Goal: Task Accomplishment & Management: Manage account settings

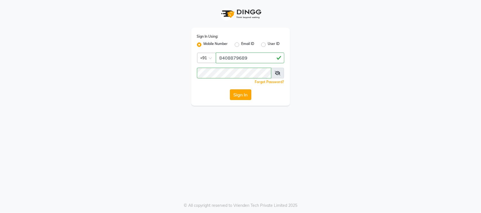
click at [244, 95] on button "Sign In" at bounding box center [240, 95] width 21 height 11
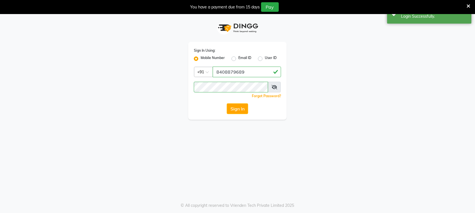
scroll to position [0, 0]
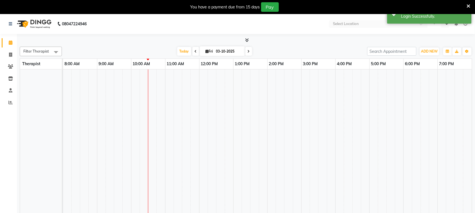
scroll to position [7, 0]
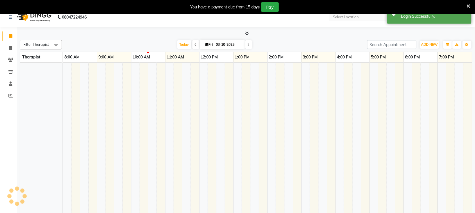
click at [469, 4] on icon at bounding box center [469, 6] width 4 height 5
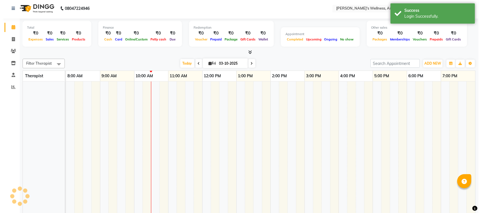
scroll to position [0, 0]
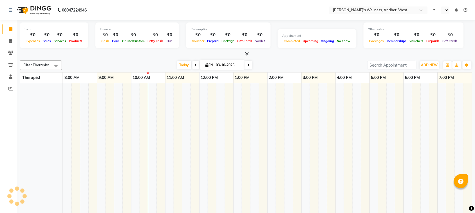
select select "en"
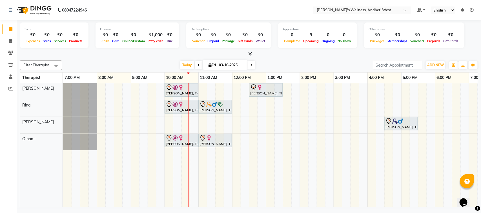
click at [302, 122] on div "saloni, TK01, 10:00 AM-11:00 AM, Diwali Offer 60 Min Girija, TK02, 12:30 PM-01:…" at bounding box center [316, 145] width 507 height 124
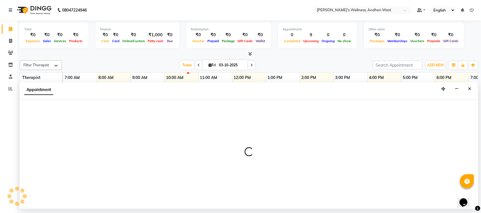
select select "90974"
select select "840"
select select "tentative"
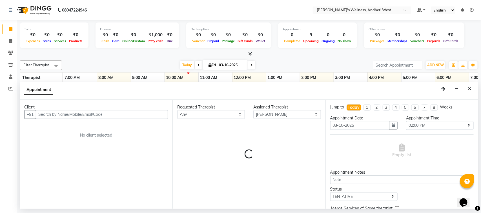
click at [90, 116] on input "text" at bounding box center [102, 114] width 132 height 9
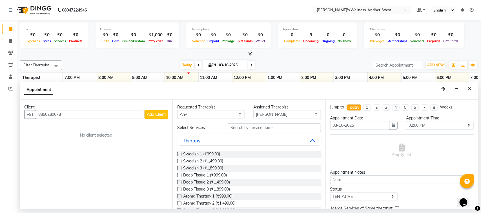
type input "8850280678"
click at [154, 113] on span "Add Client" at bounding box center [156, 114] width 19 height 5
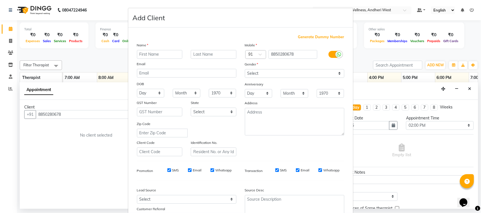
click at [154, 54] on input "text" at bounding box center [160, 54] width 46 height 9
type input "mahesh"
click at [197, 53] on input "text" at bounding box center [214, 54] width 46 height 9
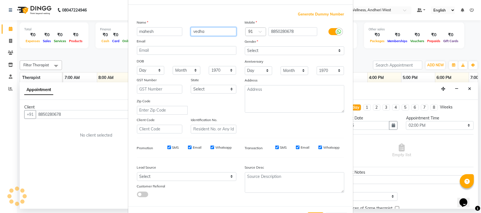
scroll to position [44, 0]
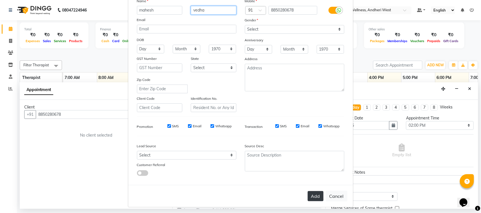
type input "vedha"
click at [313, 196] on button "Add" at bounding box center [315, 196] width 16 height 10
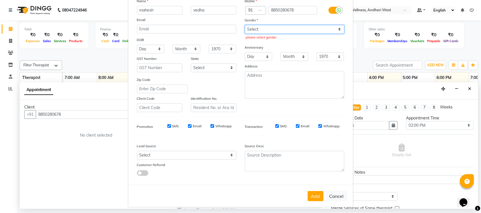
click at [290, 26] on select "Select Male Female Other Prefer Not To Say" at bounding box center [294, 29] width 99 height 9
select select "male"
click at [245, 25] on select "Select Male Female Other Prefer Not To Say" at bounding box center [294, 29] width 99 height 9
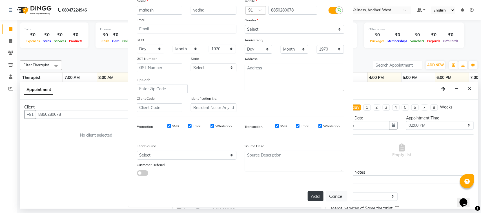
click at [308, 191] on button "Add" at bounding box center [315, 196] width 16 height 10
select select
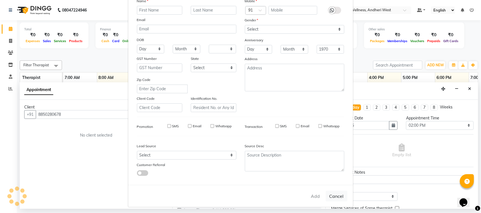
select select
checkbox input "false"
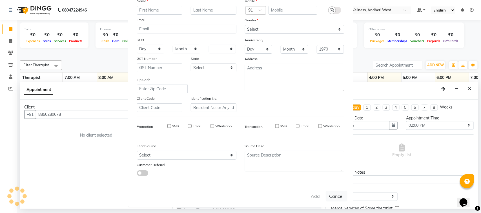
checkbox input "false"
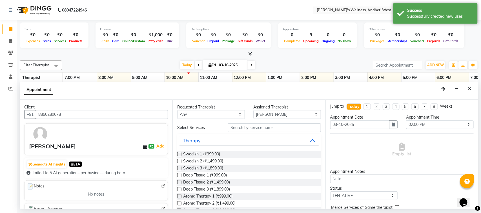
scroll to position [0, 0]
click at [273, 127] on input "text" at bounding box center [274, 128] width 93 height 9
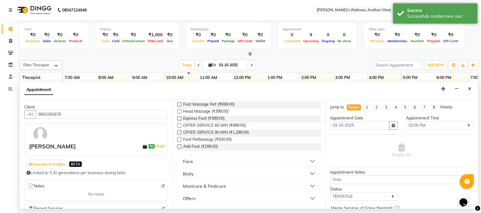
click at [308, 198] on button "Offers" at bounding box center [248, 199] width 139 height 10
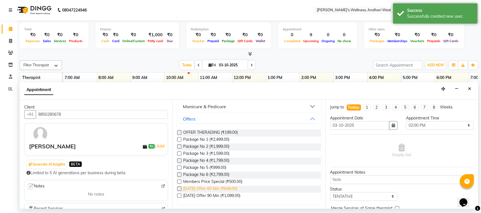
click at [223, 189] on span "Diwali Offer 60 Min (₹649.00)" at bounding box center [210, 189] width 54 height 7
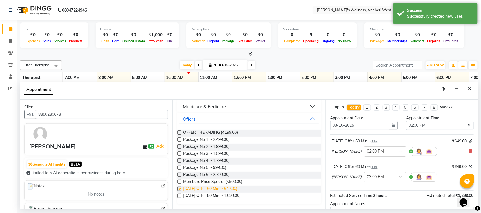
checkbox input "false"
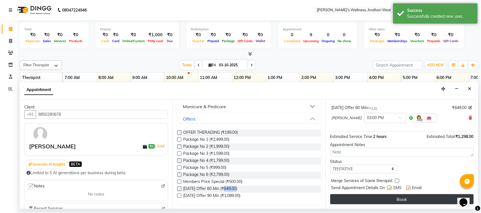
click at [344, 196] on button "Book" at bounding box center [401, 200] width 143 height 10
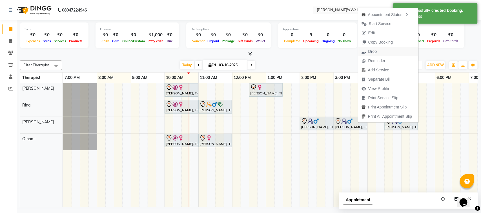
click at [374, 50] on span "Drop" at bounding box center [372, 52] width 8 height 6
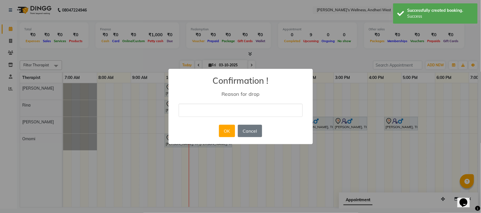
click at [240, 113] on input "text" at bounding box center [240, 110] width 124 height 13
type input "xyz"
click at [230, 129] on button "OK" at bounding box center [227, 131] width 16 height 12
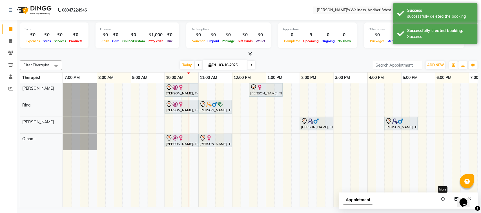
click at [382, 182] on div "Filter Therapist Select All Gillbert Monika Omomi Rina Today Fri 03-10-2025 Tog…" at bounding box center [249, 132] width 458 height 149
click at [441, 197] on icon "button" at bounding box center [443, 199] width 4 height 4
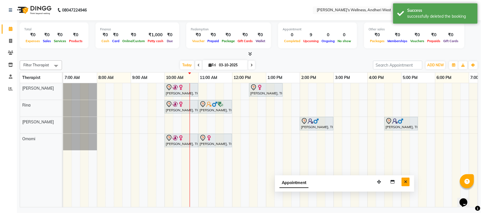
click at [406, 181] on icon "Close" at bounding box center [405, 182] width 3 height 4
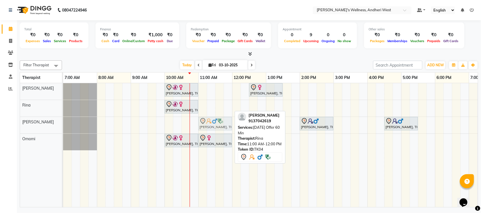
drag, startPoint x: 206, startPoint y: 108, endPoint x: 207, endPoint y: 125, distance: 17.5
click at [207, 125] on tbody "saloni, TK01, 10:00 AM-11:00 AM, Diwali Offer 60 Min Girija, TK02, 12:30 PM-01:…" at bounding box center [316, 116] width 507 height 67
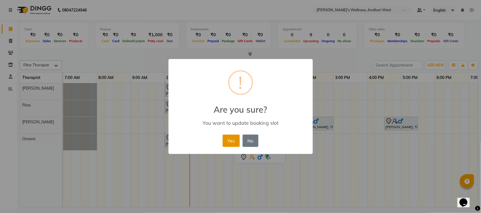
click at [236, 142] on button "Yes" at bounding box center [230, 141] width 17 height 12
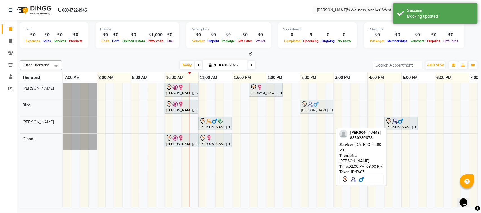
drag, startPoint x: 315, startPoint y: 125, endPoint x: 314, endPoint y: 109, distance: 16.6
click at [314, 109] on tbody "saloni, TK01, 10:00 AM-11:00 AM, Diwali Offer 60 Min Girija, TK02, 12:30 PM-01:…" at bounding box center [316, 116] width 507 height 67
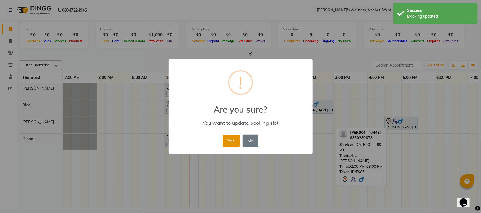
click at [230, 137] on button "Yes" at bounding box center [230, 141] width 17 height 12
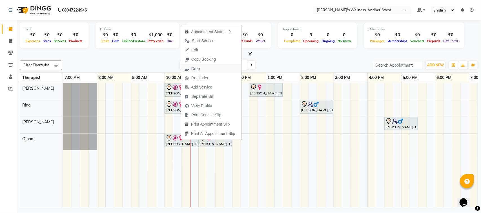
click at [198, 68] on span "Drop" at bounding box center [195, 69] width 8 height 6
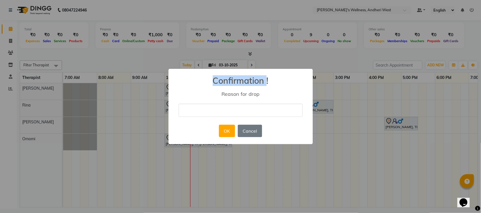
click at [198, 68] on div "× Confirmation ! Reason for drop OK No Cancel" at bounding box center [240, 106] width 481 height 213
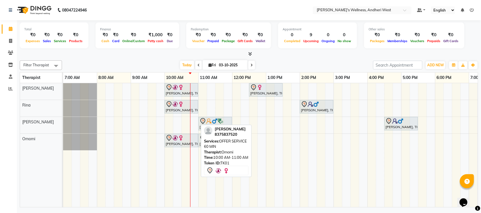
click at [174, 140] on img at bounding box center [175, 138] width 6 height 6
select select "7"
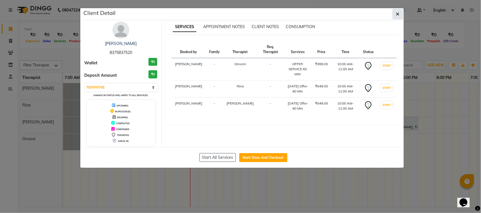
click at [396, 13] on icon "button" at bounding box center [397, 14] width 3 height 5
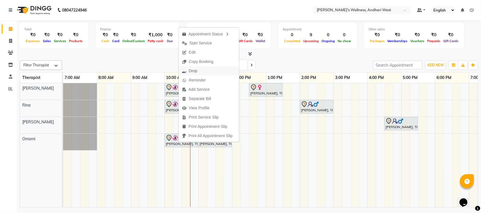
click at [194, 70] on span "Drop" at bounding box center [193, 71] width 8 height 6
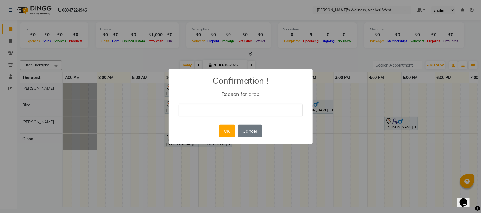
click at [221, 109] on input "text" at bounding box center [240, 110] width 124 height 13
type input "not well"
click at [228, 130] on button "OK" at bounding box center [227, 131] width 16 height 12
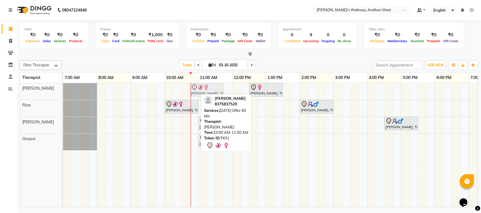
drag, startPoint x: 196, startPoint y: 91, endPoint x: 219, endPoint y: 91, distance: 22.8
click at [63, 91] on div "saloni, TK01, 10:00 AM-11:00 AM, Diwali Offer 60 Min Girija, TK02, 12:30 PM-01:…" at bounding box center [63, 91] width 0 height 17
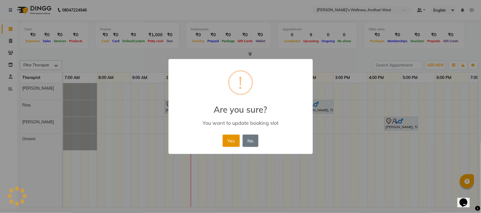
click at [229, 138] on button "Yes" at bounding box center [230, 141] width 17 height 12
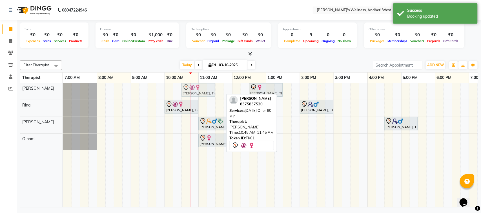
click at [63, 88] on div "saloni, TK01, 10:45 AM-11:45 AM, Diwali Offer 60 Min Girija, TK02, 12:30 PM-01:…" at bounding box center [63, 91] width 0 height 17
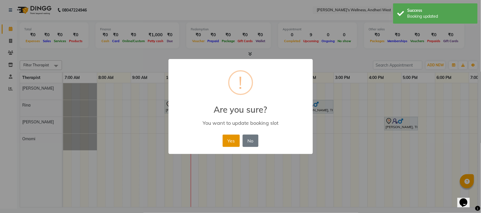
click at [229, 142] on button "Yes" at bounding box center [230, 141] width 17 height 12
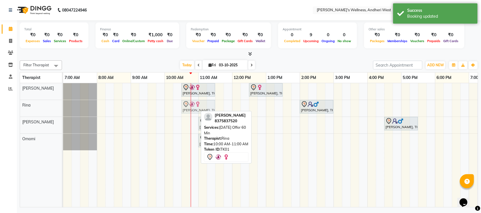
drag, startPoint x: 194, startPoint y: 106, endPoint x: 209, endPoint y: 106, distance: 15.2
click at [63, 106] on div "saloni, TK01, 10:00 AM-11:00 AM, Diwali Offer 60 Min mahesh vedha, TK07, 02:00 …" at bounding box center [63, 108] width 0 height 17
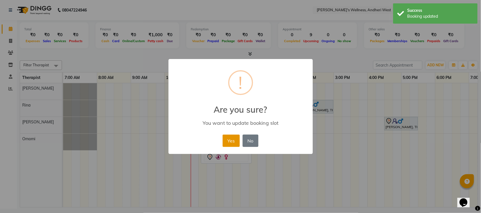
click at [232, 140] on button "Yes" at bounding box center [230, 141] width 17 height 12
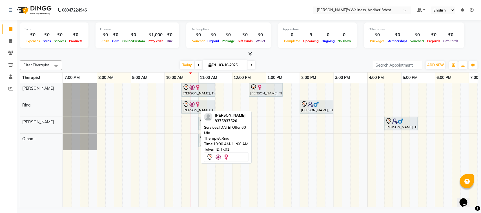
click at [142, 210] on div "08047224946 Select Location × Sumi's Wellness, Andheri West Default Panel My Pa…" at bounding box center [240, 106] width 481 height 213
click at [151, 208] on div "Total ₹0 Expenses ₹0 Sales ₹0 Services ₹0 Products Finance ₹0 Cash ₹0 Card ₹0 O…" at bounding box center [249, 114] width 464 height 189
click at [419, 210] on div "08047224946 Select Location × Sumi's Wellness, Andheri West Default Panel My Pa…" at bounding box center [240, 106] width 481 height 213
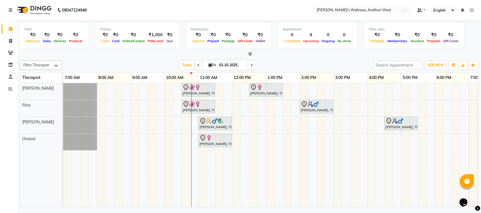
click at [197, 62] on span at bounding box center [198, 65] width 7 height 9
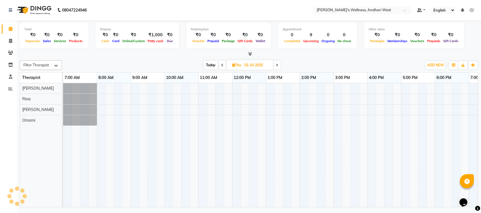
scroll to position [0, 92]
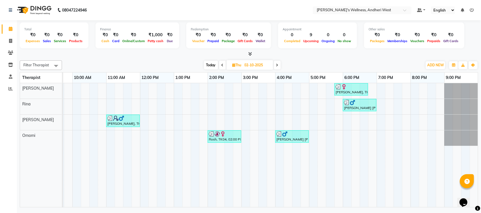
click at [277, 65] on icon at bounding box center [277, 65] width 2 height 3
type input "03-10-2025"
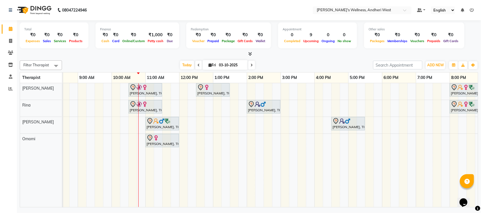
scroll to position [0, 62]
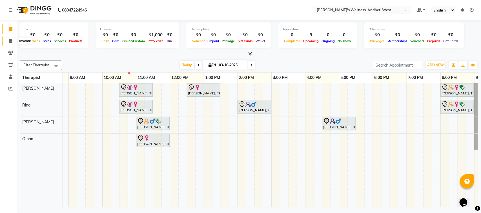
click at [10, 40] on icon at bounding box center [10, 41] width 3 height 4
select select "service"
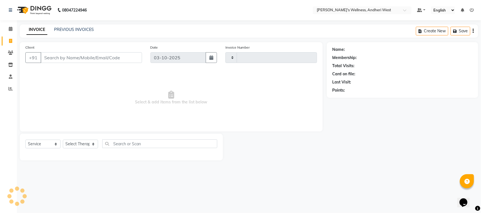
type input "0812"
select select "7384"
click at [81, 55] on input "Client" at bounding box center [91, 57] width 101 height 11
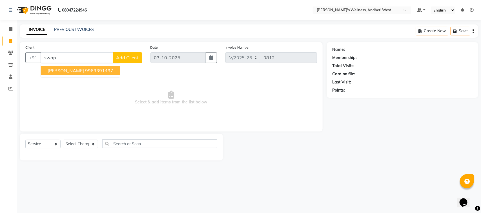
click at [85, 68] on ngb-highlight "9969391497" at bounding box center [99, 71] width 28 height 6
type input "9969391497"
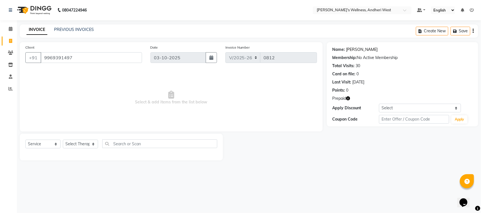
click at [349, 50] on link "Swapnali" at bounding box center [362, 50] width 32 height 6
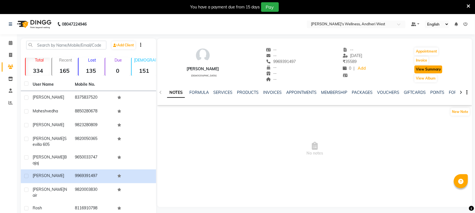
click at [425, 69] on button "View Summary" at bounding box center [429, 70] width 28 height 8
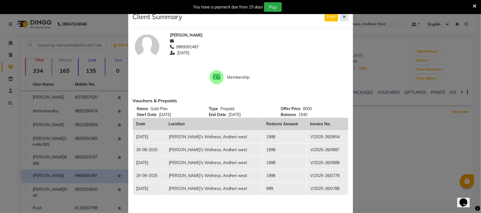
click at [343, 17] on icon at bounding box center [344, 17] width 3 height 4
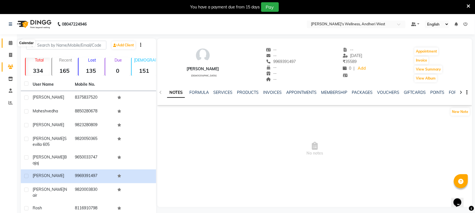
click at [10, 42] on icon at bounding box center [11, 43] width 4 height 4
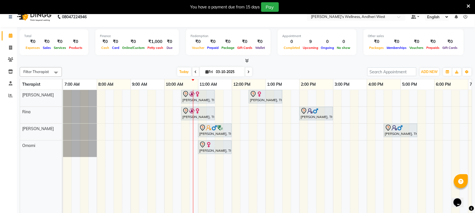
scroll to position [14, 0]
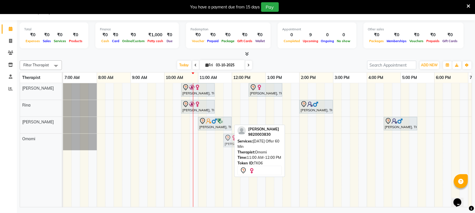
drag, startPoint x: 221, startPoint y: 144, endPoint x: 243, endPoint y: 147, distance: 21.9
click at [243, 147] on div "Filter Therapist Select All [PERSON_NAME] Omomi [PERSON_NAME] [DATE] [DATE] Tog…" at bounding box center [246, 132] width 453 height 149
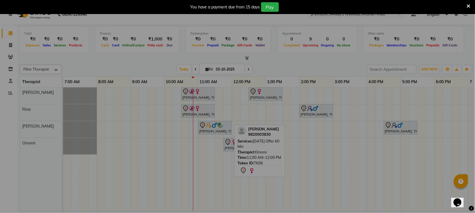
scroll to position [9, 0]
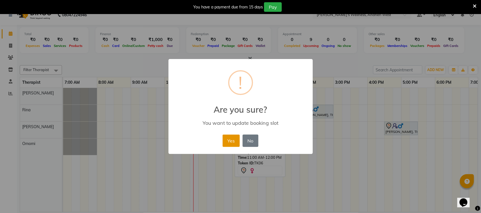
click at [236, 147] on div "Yes No No" at bounding box center [240, 140] width 39 height 15
click at [228, 139] on button "Yes" at bounding box center [230, 141] width 17 height 12
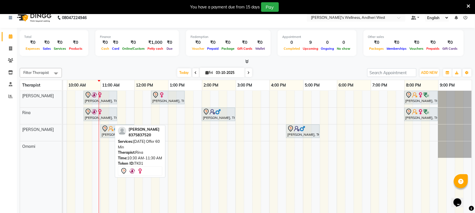
scroll to position [14, 0]
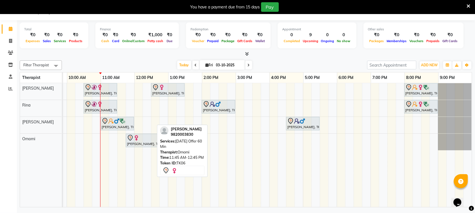
click at [137, 142] on div "[PERSON_NAME], TK06, 11:45 AM-12:45 PM, [DATE] Offer 60 Min" at bounding box center [142, 141] width 32 height 12
drag, startPoint x: 135, startPoint y: 143, endPoint x: 132, endPoint y: 143, distance: 3.4
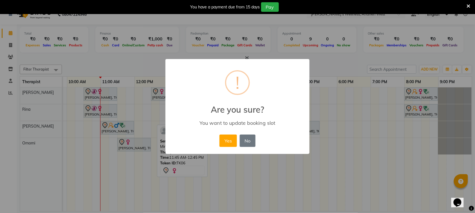
scroll to position [0, 92]
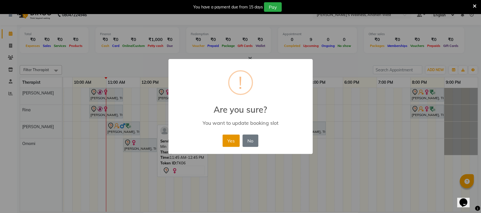
click at [234, 140] on button "Yes" at bounding box center [230, 141] width 17 height 12
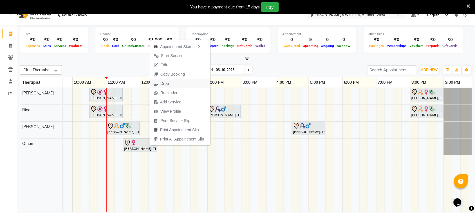
click at [171, 82] on span "Drop" at bounding box center [161, 83] width 22 height 9
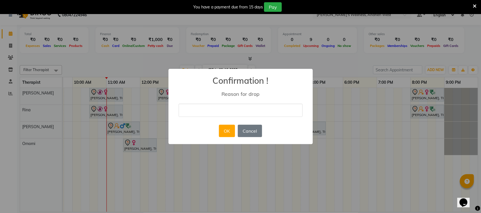
click at [222, 111] on input "text" at bounding box center [240, 110] width 124 height 13
type input "dont want"
click at [229, 132] on button "OK" at bounding box center [227, 131] width 16 height 12
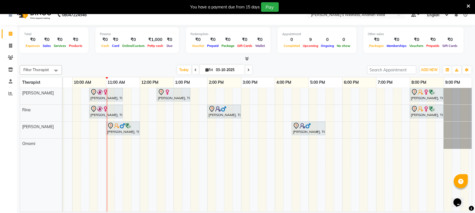
click at [248, 69] on icon at bounding box center [249, 69] width 2 height 3
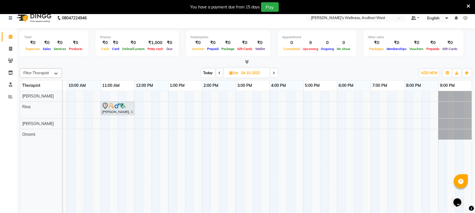
scroll to position [0, 0]
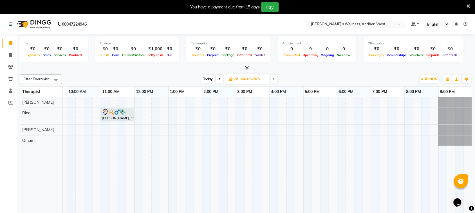
click at [220, 79] on icon at bounding box center [220, 79] width 2 height 3
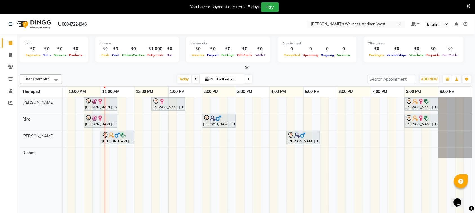
click at [469, 5] on icon at bounding box center [469, 6] width 4 height 5
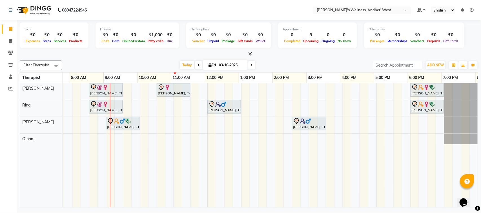
scroll to position [0, 92]
click at [251, 65] on icon at bounding box center [251, 65] width 2 height 3
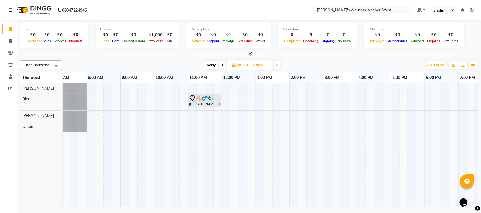
scroll to position [0, 1]
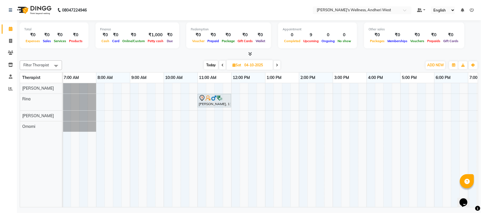
click at [215, 65] on span "Today" at bounding box center [211, 65] width 14 height 9
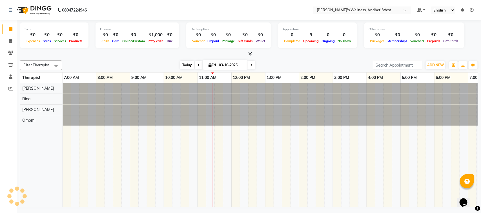
scroll to position [0, 0]
click at [250, 65] on icon at bounding box center [251, 65] width 2 height 3
type input "04-10-2025"
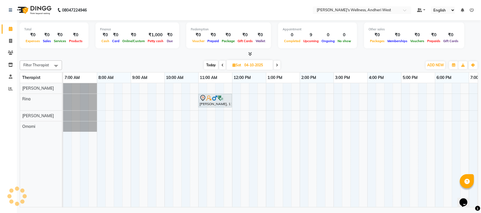
scroll to position [0, 92]
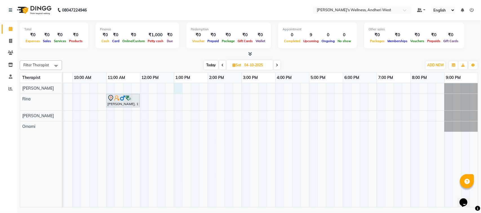
click at [178, 88] on div "[PERSON_NAME], 11:00 AM-12:00 PM, [DATE] Offer 60 Min" at bounding box center [224, 145] width 507 height 124
select select "66471"
select select "tentative"
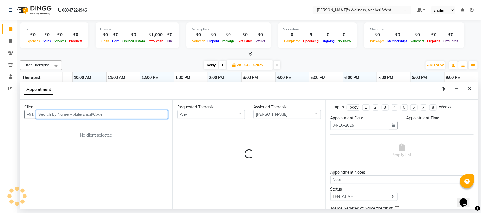
select select "780"
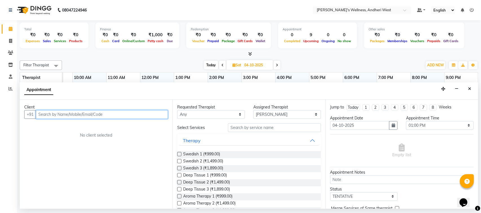
click at [135, 112] on input "text" at bounding box center [102, 114] width 132 height 9
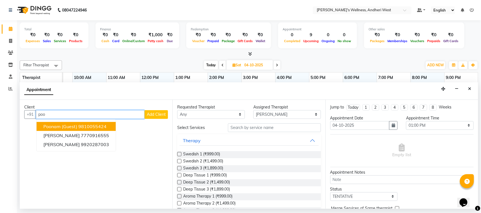
click at [110, 114] on input "poo" at bounding box center [90, 114] width 109 height 9
click at [110, 114] on input "poona" at bounding box center [90, 114] width 109 height 9
type input "p"
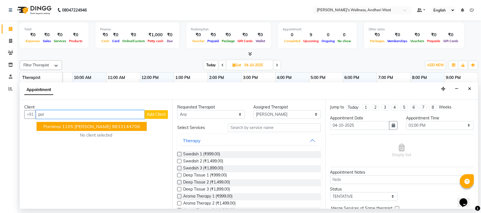
click at [112, 126] on ngb-highlight "9833144706" at bounding box center [126, 127] width 28 height 6
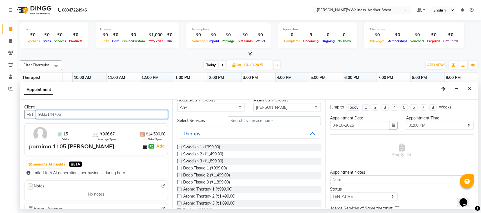
scroll to position [0, 0]
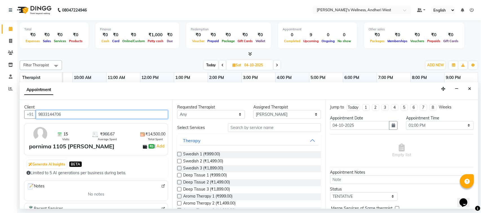
type input "9833144706"
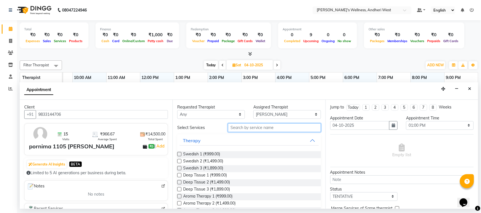
click at [257, 127] on input "text" at bounding box center [274, 128] width 93 height 9
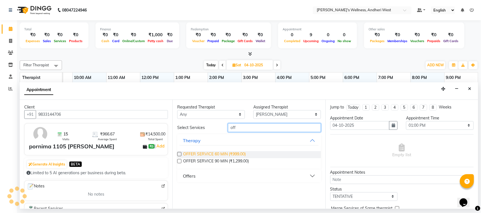
type input "off"
click at [236, 154] on span "OFFER SERVICE 60 MIN (₹999.00)" at bounding box center [214, 154] width 62 height 7
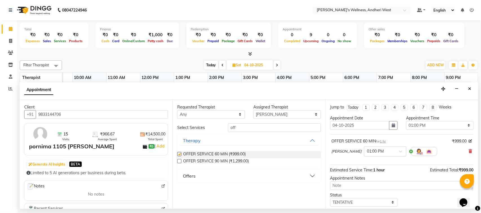
checkbox input "false"
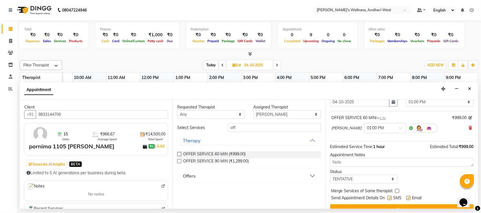
scroll to position [34, 0]
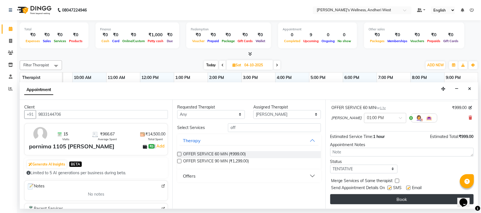
click at [355, 198] on button "Book" at bounding box center [401, 200] width 143 height 10
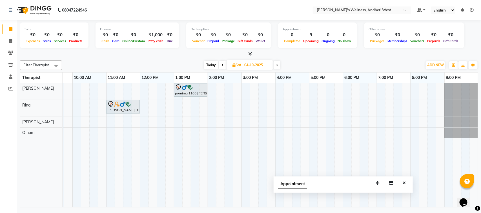
drag, startPoint x: 443, startPoint y: 202, endPoint x: 382, endPoint y: 186, distance: 63.4
click at [378, 186] on button "button" at bounding box center [377, 183] width 9 height 9
click at [403, 184] on icon "Close" at bounding box center [403, 183] width 3 height 4
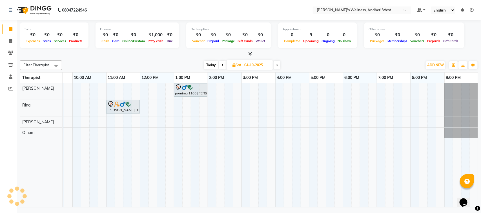
click at [222, 66] on icon at bounding box center [222, 65] width 2 height 3
type input "03-10-2025"
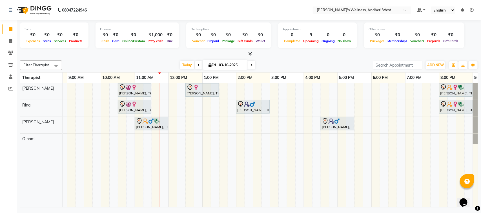
scroll to position [0, 92]
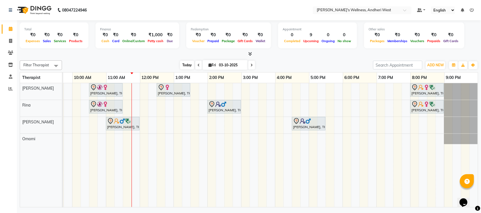
click at [188, 65] on span "Today" at bounding box center [187, 65] width 14 height 9
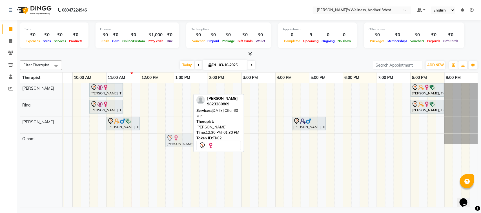
drag, startPoint x: 179, startPoint y: 87, endPoint x: 185, endPoint y: 138, distance: 51.8
click at [185, 138] on tbody "[PERSON_NAME], TK01, 10:30 AM-11:30 AM, [DATE] Offer 60 Min [PERSON_NAME], TK02…" at bounding box center [224, 113] width 507 height 61
click at [185, 138] on div at bounding box center [181, 138] width 31 height 7
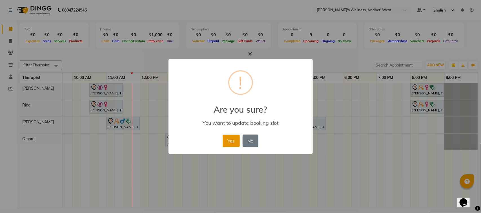
click at [234, 141] on button "Yes" at bounding box center [230, 141] width 17 height 12
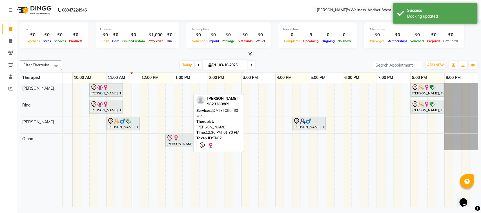
click at [336, 209] on div "Total ₹0 Expenses ₹0 Sales ₹0 Services ₹0 Products Finance ₹0 Cash ₹0 Card ₹0 O…" at bounding box center [249, 114] width 464 height 189
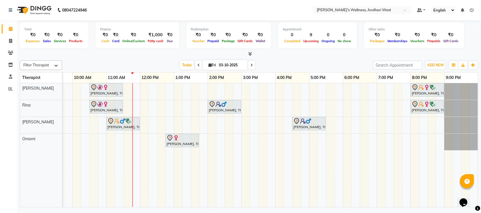
click at [196, 87] on div "[PERSON_NAME], TK01, 10:30 AM-11:30 AM, [DATE] Offer 60 Min [PERSON_NAME], TK03…" at bounding box center [224, 145] width 507 height 124
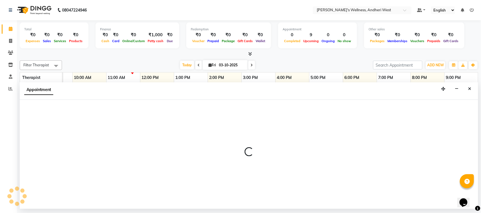
select select "66471"
select select "tentative"
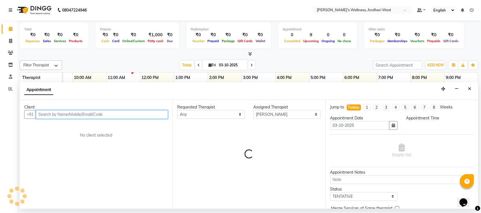
select select "810"
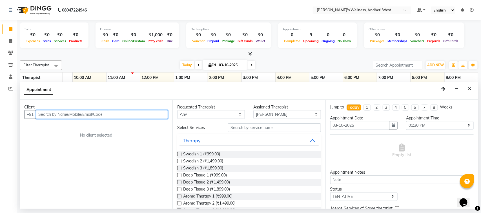
click at [153, 113] on input "text" at bounding box center [102, 114] width 132 height 9
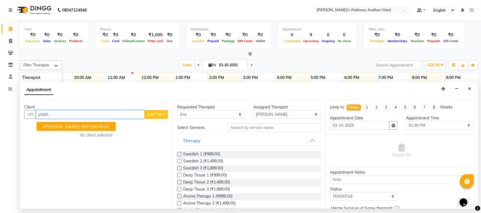
click at [81, 125] on ngb-highlight "9822003834" at bounding box center [95, 127] width 28 height 6
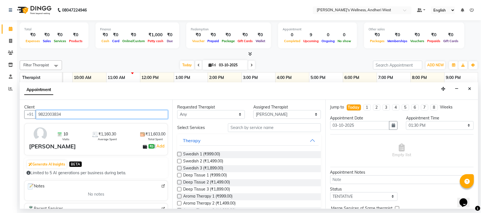
type input "9822003834"
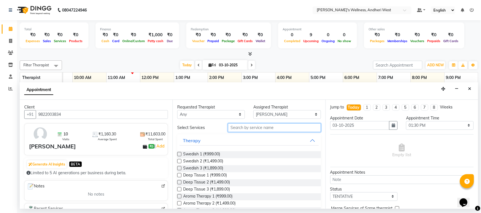
click at [276, 127] on input "text" at bounding box center [274, 128] width 93 height 9
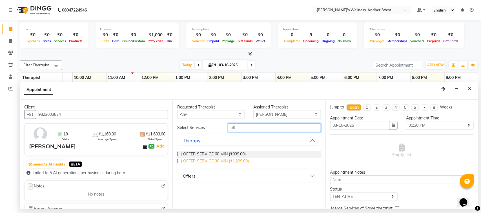
type input "off"
click at [244, 160] on span "OFFER SERVICE 90 MIN (₹1,299.00)" at bounding box center [216, 161] width 66 height 7
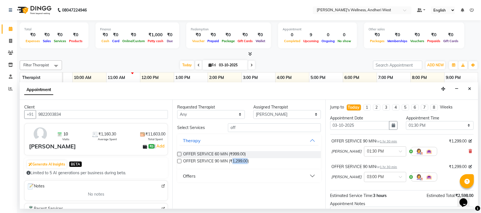
checkbox input "false"
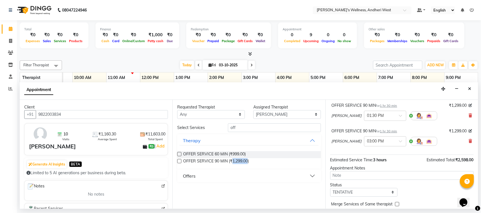
scroll to position [60, 0]
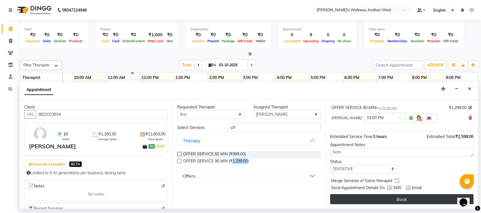
click at [383, 199] on button "Book" at bounding box center [401, 200] width 143 height 10
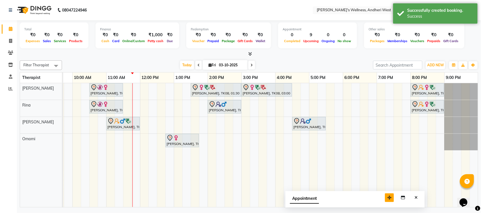
drag, startPoint x: 438, startPoint y: 197, endPoint x: 354, endPoint y: 189, distance: 84.8
click at [385, 194] on button "button" at bounding box center [389, 198] width 9 height 9
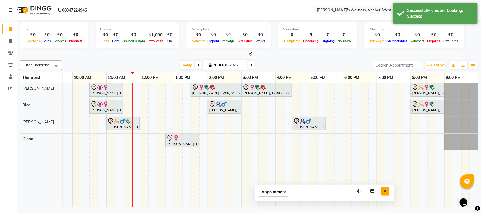
click at [385, 190] on icon "Close" at bounding box center [384, 191] width 3 height 4
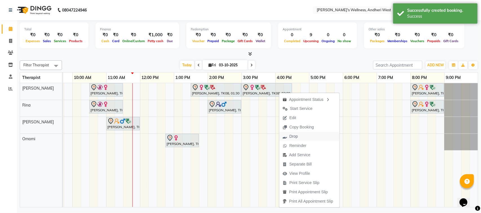
click at [291, 133] on span "Drop" at bounding box center [290, 136] width 22 height 9
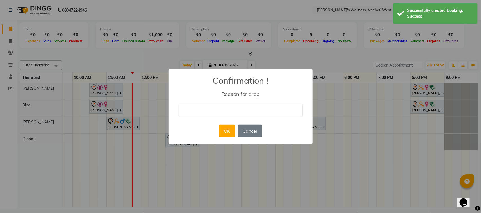
click at [233, 106] on input "text" at bounding box center [240, 110] width 124 height 13
type input "xyz"
click at [224, 127] on button "OK" at bounding box center [227, 131] width 16 height 12
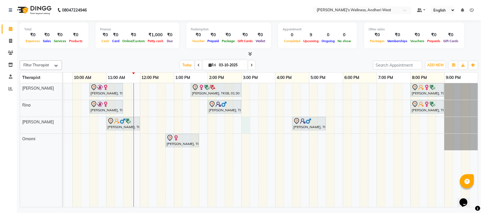
click at [243, 126] on div "[PERSON_NAME], TK01, 10:30 AM-11:30 AM, [DATE] Offer 60 Min [PERSON_NAME], TK08…" at bounding box center [224, 145] width 507 height 124
select select "90974"
select select "tentative"
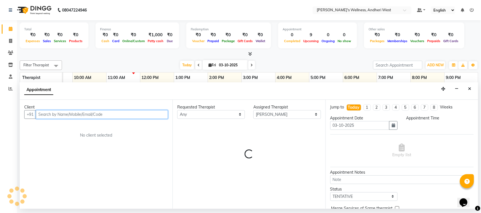
select select "900"
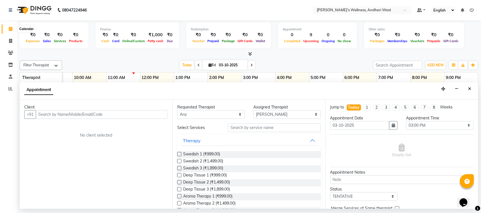
click at [10, 28] on icon at bounding box center [11, 29] width 4 height 4
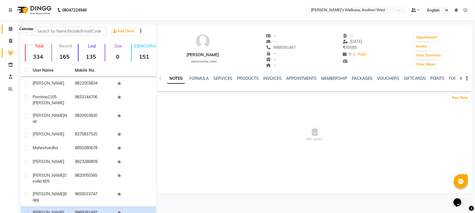
click at [13, 29] on span at bounding box center [11, 29] width 10 height 6
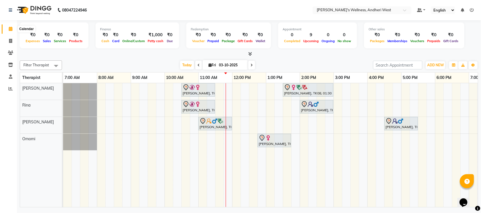
click at [10, 27] on icon at bounding box center [11, 29] width 4 height 4
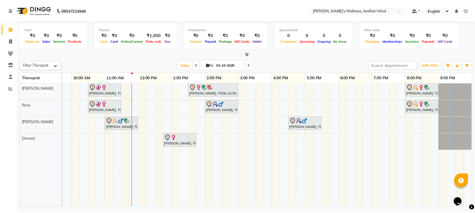
scroll to position [0, 97]
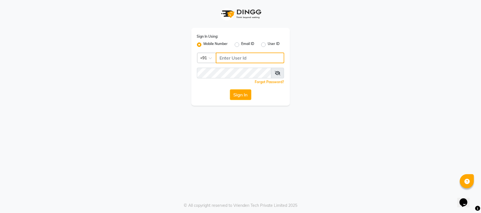
type input "8408879689"
click at [245, 96] on button "Sign In" at bounding box center [240, 95] width 21 height 11
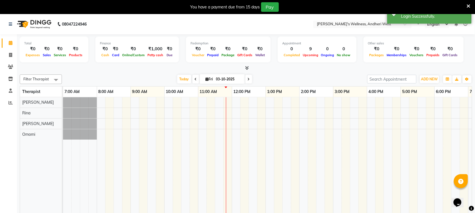
select select "en"
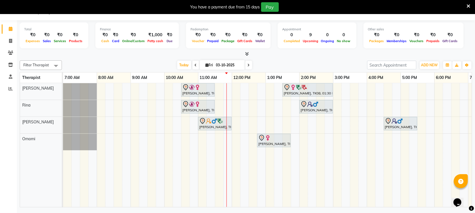
scroll to position [0, 97]
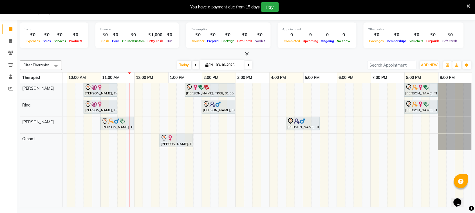
click at [248, 64] on icon at bounding box center [249, 65] width 2 height 3
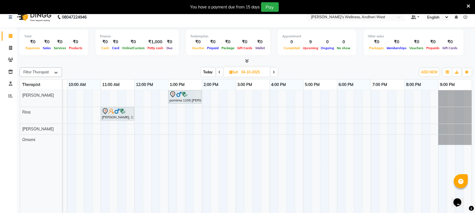
scroll to position [14, 0]
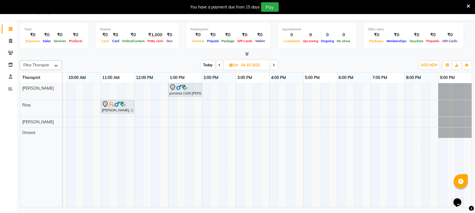
click at [207, 65] on span "Today" at bounding box center [208, 65] width 14 height 9
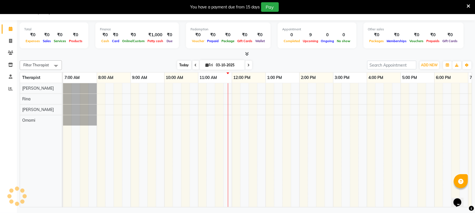
scroll to position [0, 97]
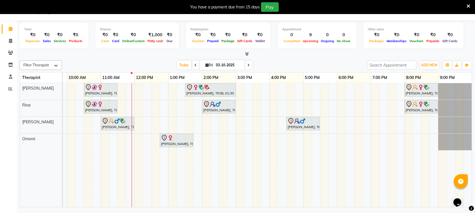
click at [469, 0] on div "You have a payment due from 15 days Pay" at bounding box center [237, 7] width 475 height 14
click at [469, 4] on icon at bounding box center [469, 6] width 4 height 5
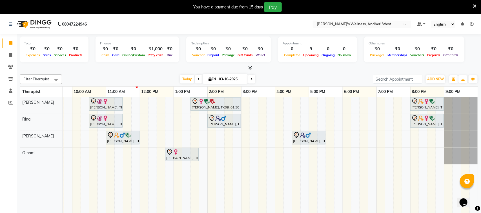
scroll to position [0, 92]
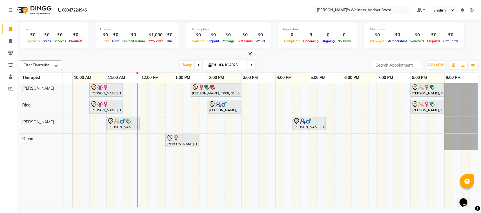
click at [251, 65] on icon at bounding box center [251, 65] width 2 height 3
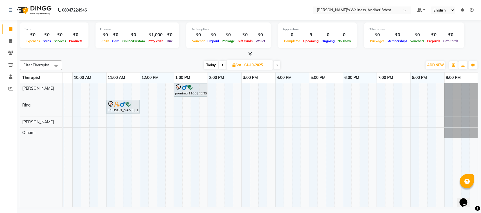
click at [278, 65] on icon at bounding box center [277, 65] width 2 height 3
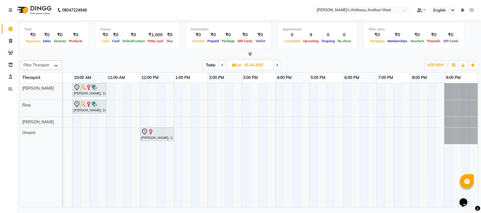
click at [222, 64] on icon at bounding box center [222, 65] width 2 height 3
type input "04-10-2025"
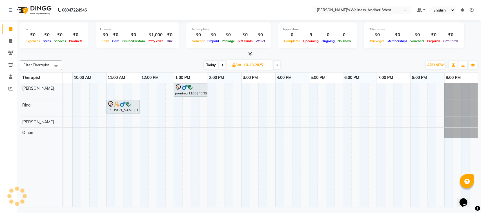
scroll to position [0, 97]
click at [136, 131] on div "pornima 1105 [PERSON_NAME], 01:00 PM-02:00 PM, OFFER SERVICE 60 MIN [PERSON_NAM…" at bounding box center [224, 145] width 507 height 124
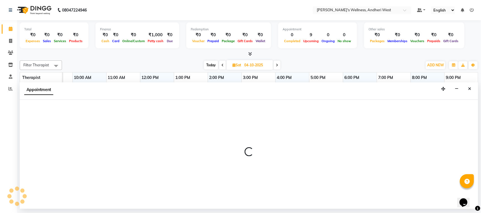
select select "91902"
select select "720"
select select "tentative"
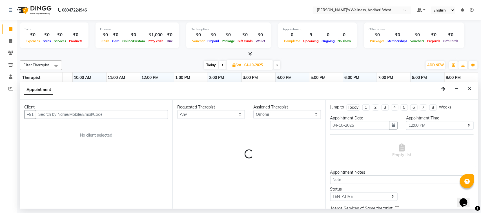
click at [136, 116] on input "text" at bounding box center [102, 114] width 132 height 9
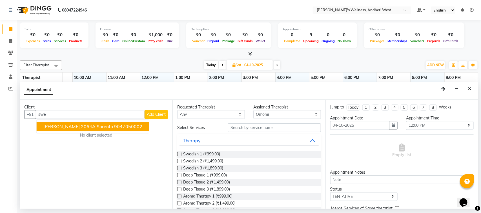
click at [114, 127] on ngb-highlight "9047050002" at bounding box center [128, 127] width 28 height 6
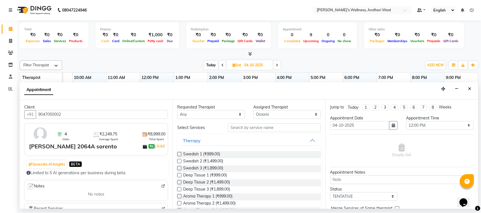
type input "9047050002"
click at [268, 129] on input "text" at bounding box center [274, 128] width 93 height 9
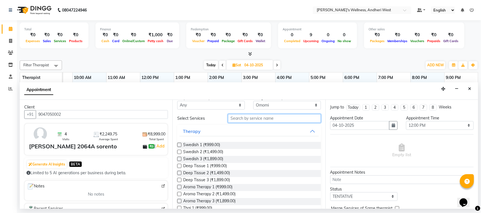
scroll to position [0, 0]
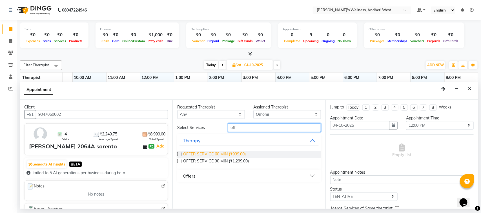
type input "off"
click at [229, 155] on span "OFFER SERVICE 60 MIN (₹999.00)" at bounding box center [214, 154] width 62 height 7
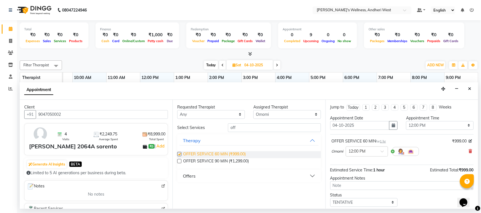
checkbox input "false"
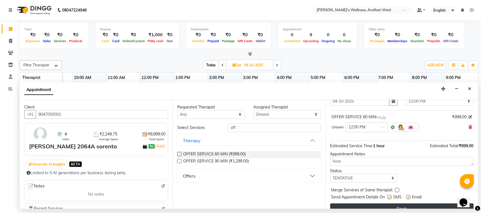
scroll to position [34, 0]
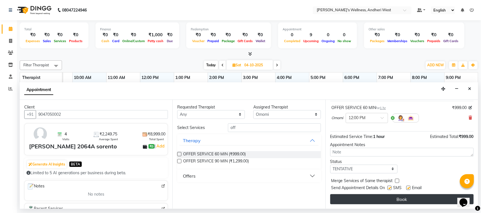
click at [383, 196] on button "Book" at bounding box center [401, 200] width 143 height 10
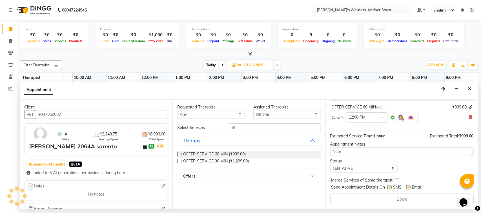
scroll to position [35, 0]
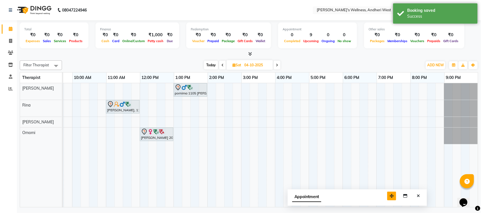
drag, startPoint x: 439, startPoint y: 199, endPoint x: 392, endPoint y: 196, distance: 47.4
click at [387, 195] on button "button" at bounding box center [391, 196] width 9 height 9
click at [414, 193] on button "Close" at bounding box center [416, 195] width 8 height 9
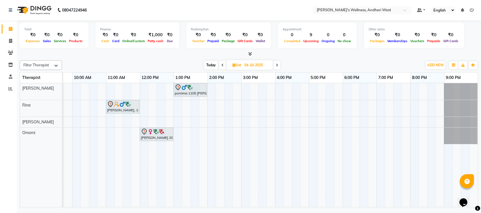
click at [222, 64] on icon at bounding box center [222, 65] width 2 height 3
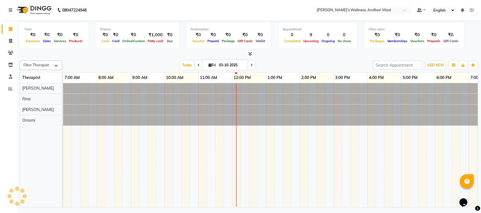
scroll to position [0, 92]
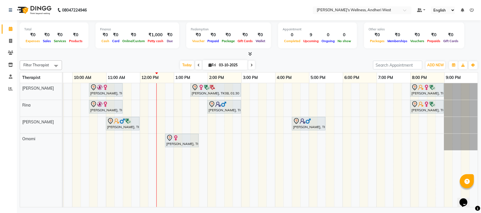
click at [250, 65] on icon at bounding box center [251, 65] width 2 height 3
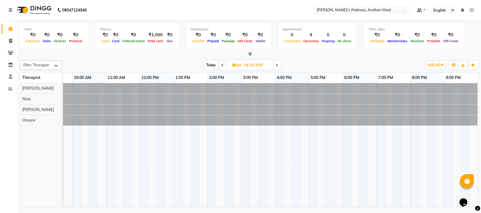
scroll to position [0, 5]
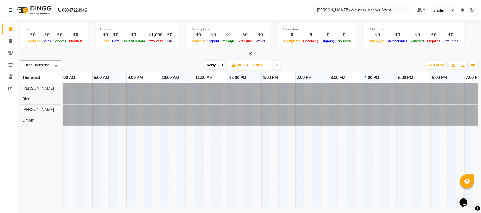
click at [222, 64] on icon at bounding box center [222, 65] width 2 height 3
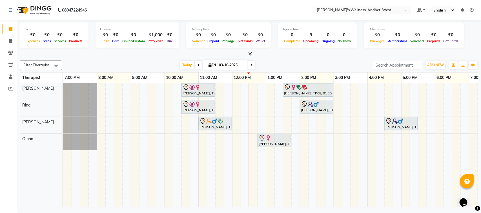
click at [249, 66] on span at bounding box center [251, 65] width 7 height 9
type input "04-10-2025"
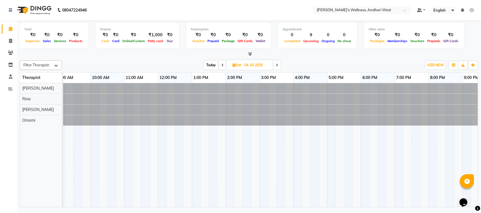
scroll to position [0, 92]
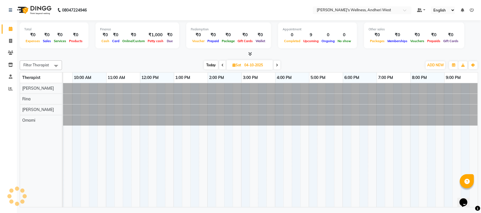
drag, startPoint x: 442, startPoint y: 204, endPoint x: 11, endPoint y: 15, distance: 470.3
drag, startPoint x: 441, startPoint y: 205, endPoint x: 2, endPoint y: 12, distance: 479.5
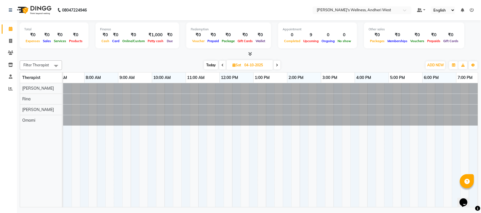
scroll to position [0, 0]
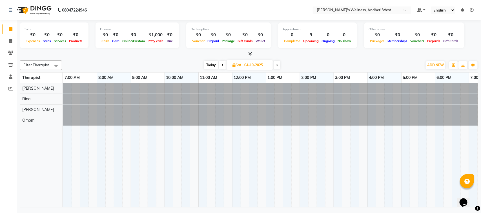
click at [323, 204] on div at bounding box center [270, 145] width 414 height 124
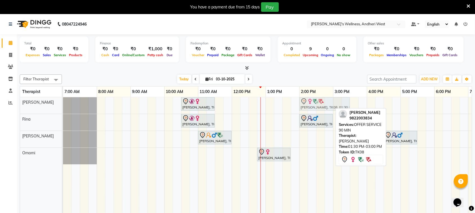
drag, startPoint x: 315, startPoint y: 100, endPoint x: 331, endPoint y: 102, distance: 15.8
click at [63, 102] on div "saloni, TK01, 10:30 AM-11:30 AM, Diwali Offer 60 Min prashansha, TK08, 01:30 PM…" at bounding box center [63, 105] width 0 height 17
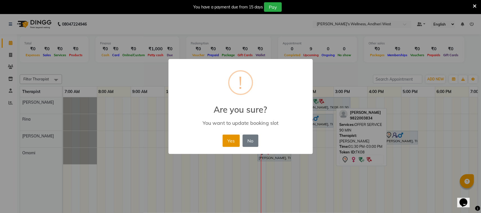
click at [233, 136] on button "Yes" at bounding box center [230, 141] width 17 height 12
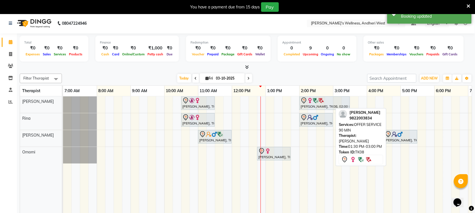
scroll to position [14, 0]
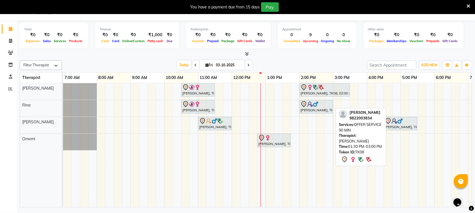
click at [468, 5] on icon at bounding box center [469, 6] width 4 height 5
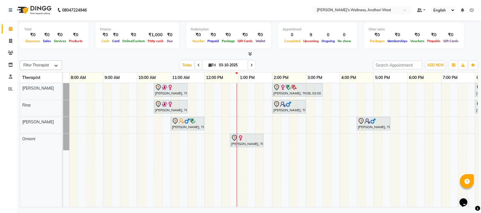
scroll to position [0, 39]
